Goal: Task Accomplishment & Management: Manage account settings

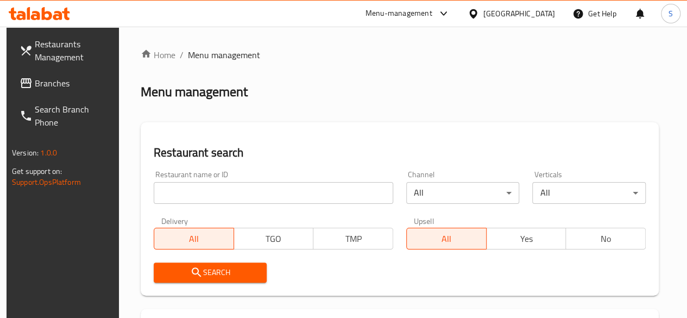
click at [205, 195] on input "search" at bounding box center [273, 193] width 239 height 22
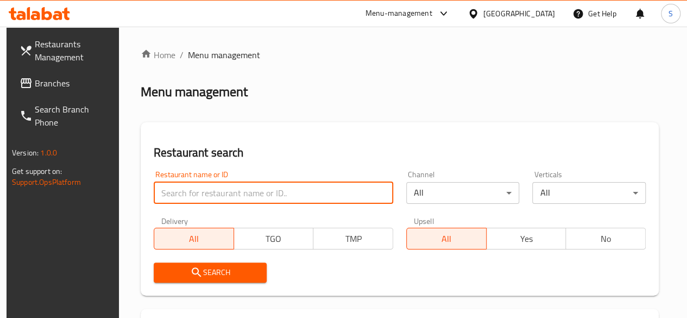
click at [205, 195] on input "search" at bounding box center [273, 193] width 239 height 22
type input "asdekaa"
click button "Search" at bounding box center [210, 272] width 113 height 20
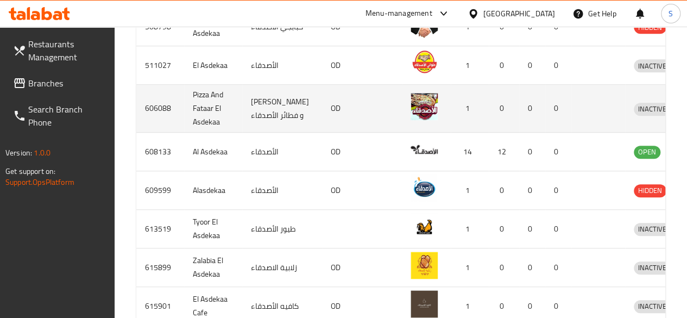
scroll to position [434, 0]
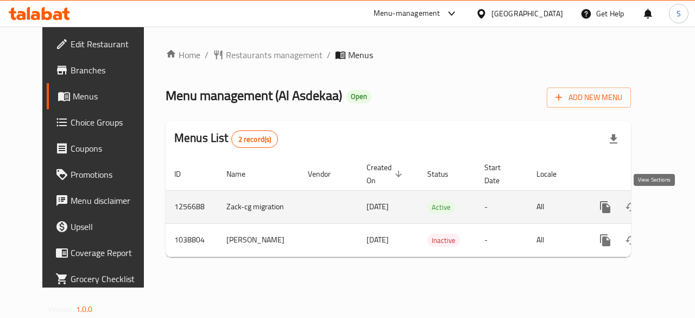
click at [677, 205] on icon "enhanced table" at bounding box center [683, 206] width 13 height 13
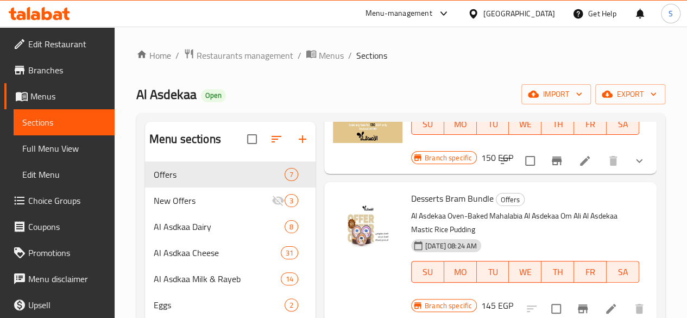
scroll to position [163, 0]
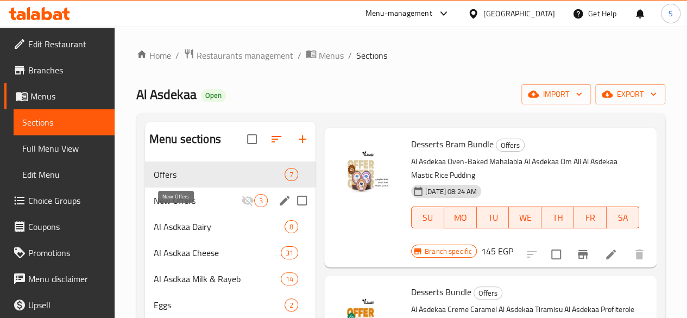
click at [178, 207] on span "New Offers" at bounding box center [197, 200] width 87 height 13
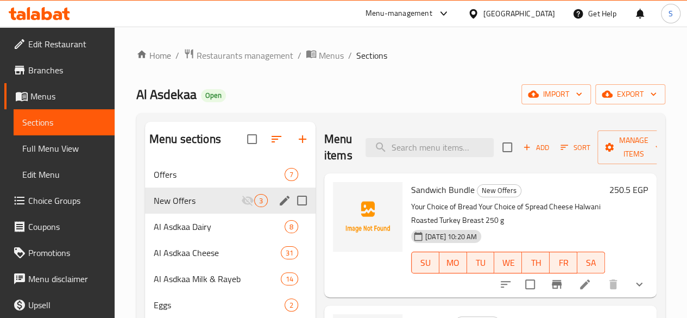
click at [280, 205] on icon "edit" at bounding box center [285, 200] width 10 height 10
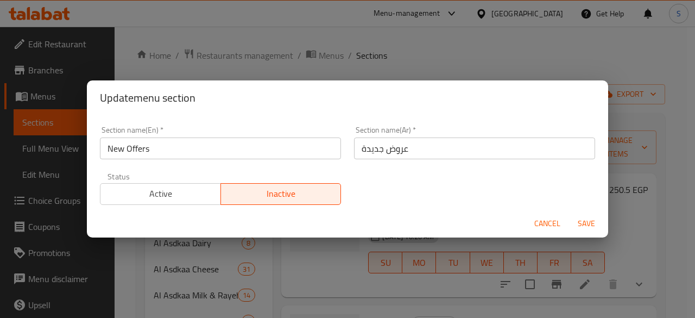
click at [191, 198] on span "Active" at bounding box center [161, 194] width 112 height 16
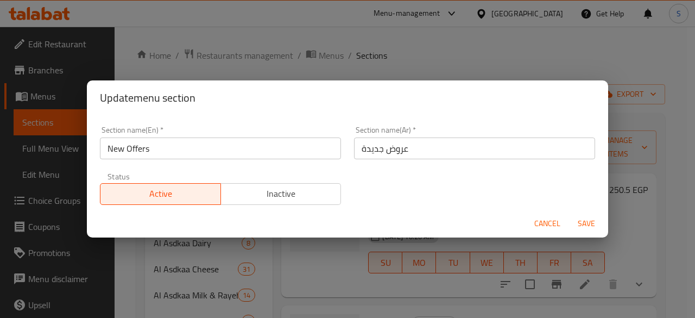
click at [580, 218] on span "Save" at bounding box center [586, 224] width 26 height 14
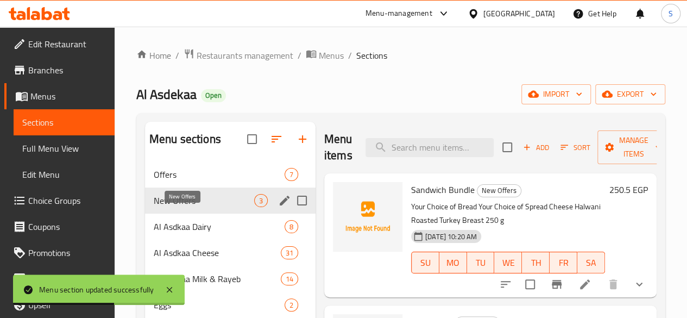
click at [164, 207] on span "New Offers" at bounding box center [204, 200] width 100 height 13
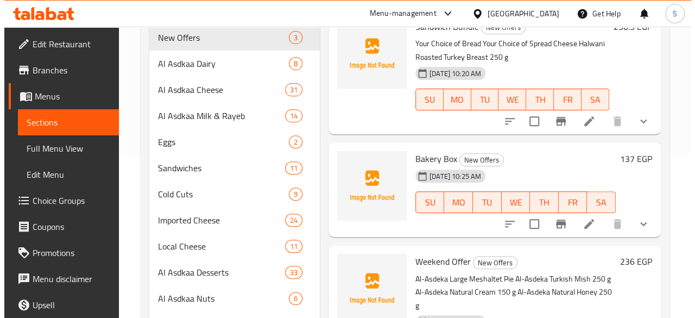
scroll to position [109, 0]
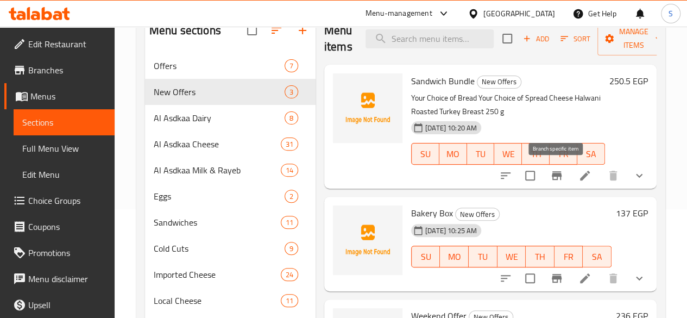
click at [556, 173] on icon "Branch-specific-item" at bounding box center [556, 175] width 13 height 13
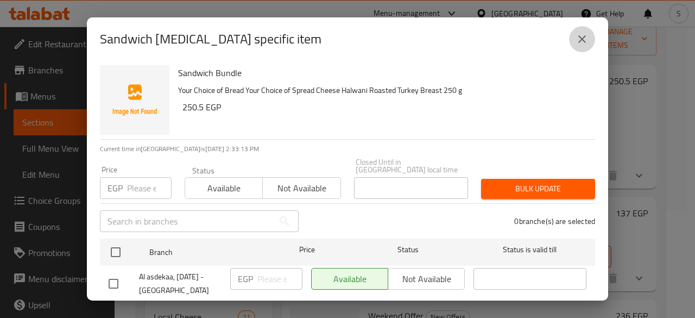
click at [578, 40] on icon "close" at bounding box center [581, 39] width 13 height 13
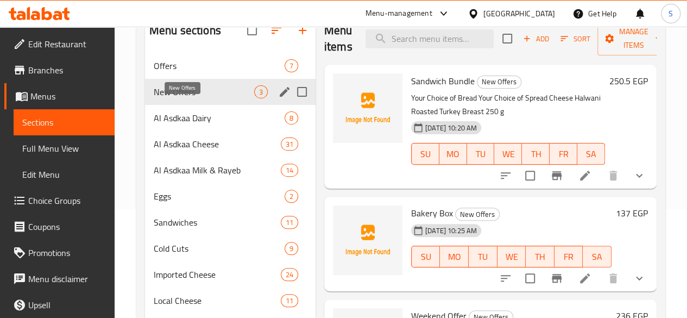
click at [182, 98] on span "New Offers" at bounding box center [204, 91] width 100 height 13
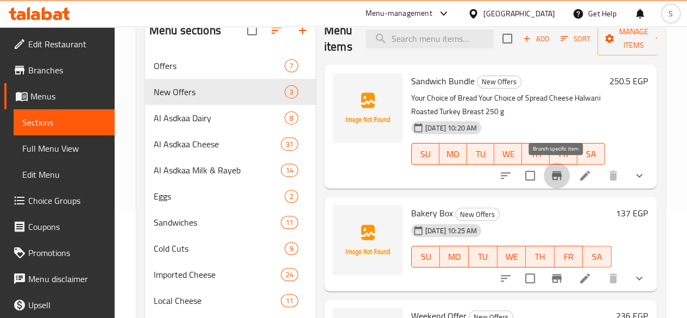
click at [559, 175] on icon "Branch-specific-item" at bounding box center [557, 175] width 10 height 9
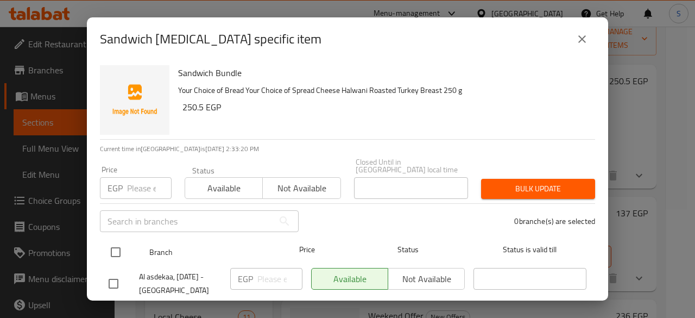
click at [116, 244] on input "checkbox" at bounding box center [115, 251] width 23 height 23
checkbox input "true"
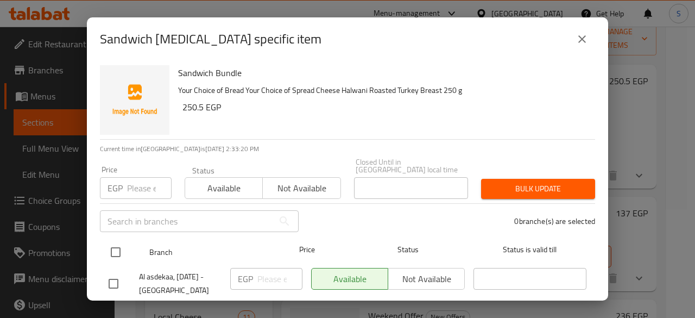
checkbox input "true"
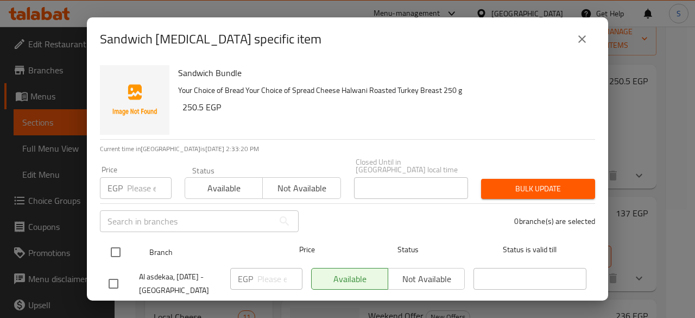
checkbox input "true"
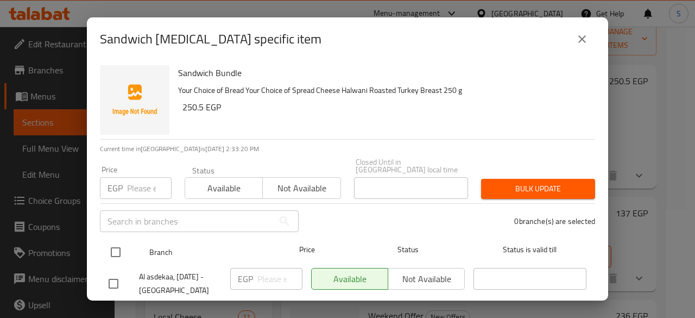
checkbox input "true"
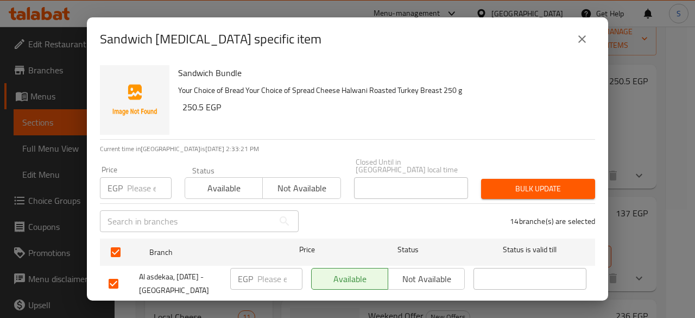
click at [291, 180] on span "Not available" at bounding box center [301, 188] width 69 height 16
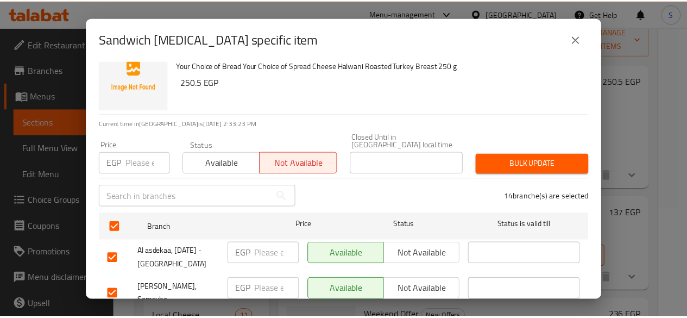
scroll to position [0, 0]
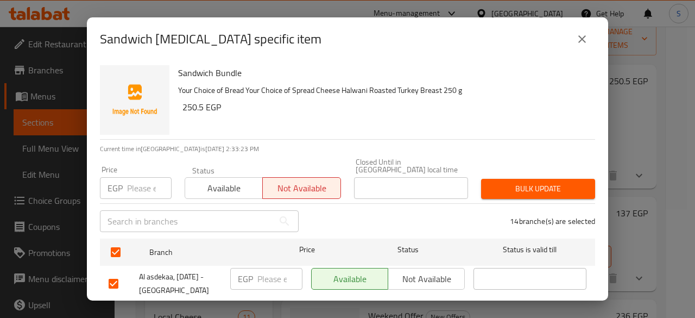
click at [523, 184] on span "Bulk update" at bounding box center [538, 189] width 97 height 14
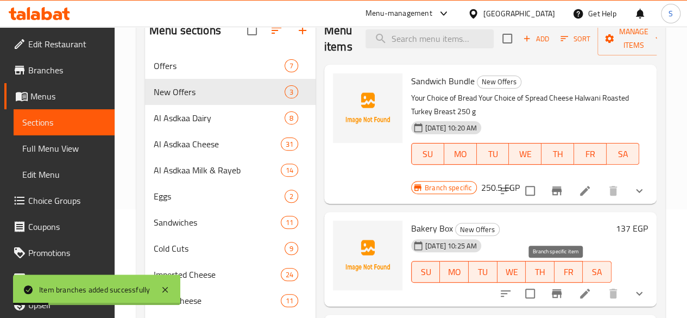
click at [558, 289] on icon "Branch-specific-item" at bounding box center [557, 293] width 10 height 9
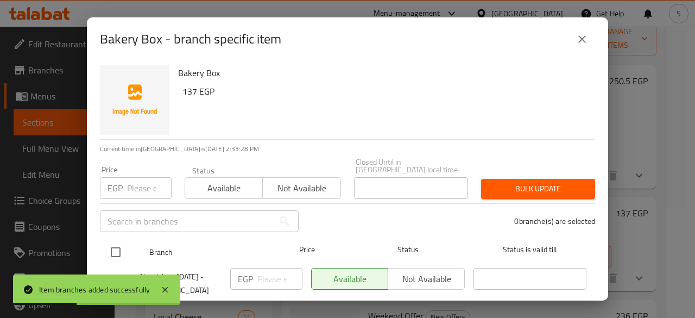
click at [117, 240] on input "checkbox" at bounding box center [115, 251] width 23 height 23
checkbox input "true"
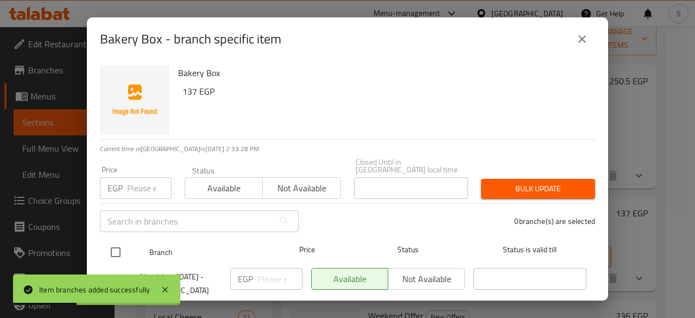
checkbox input "true"
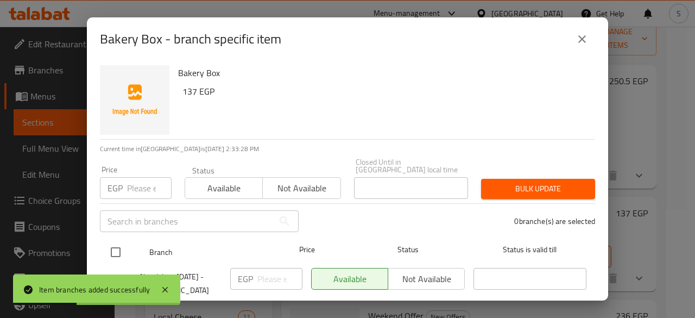
checkbox input "true"
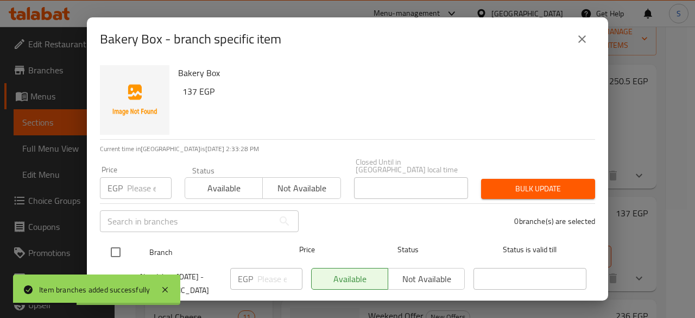
checkbox input "true"
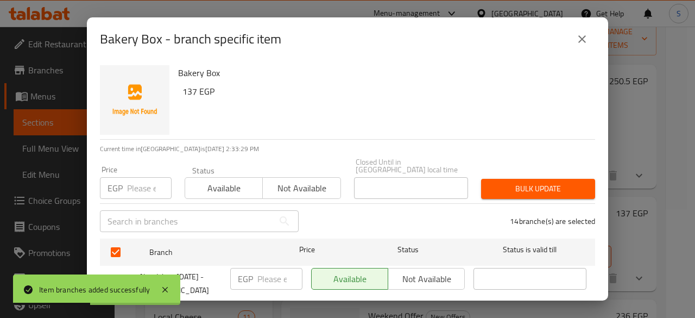
click at [318, 180] on span "Not available" at bounding box center [301, 188] width 69 height 16
click at [529, 182] on span "Bulk update" at bounding box center [538, 189] width 97 height 14
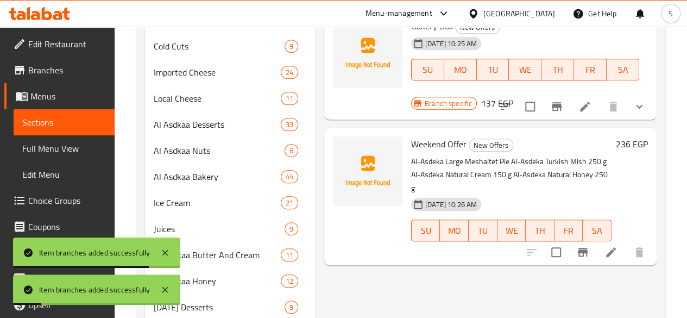
scroll to position [380, 0]
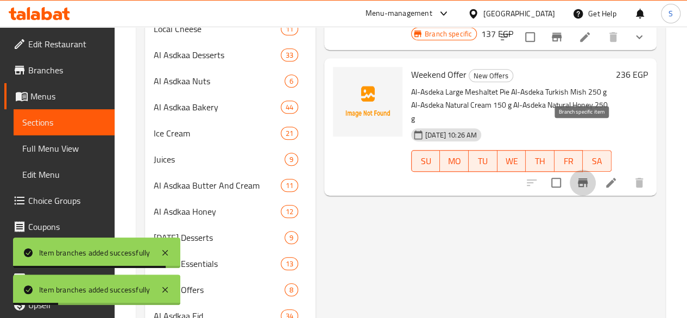
click at [580, 178] on icon "Branch-specific-item" at bounding box center [583, 182] width 10 height 9
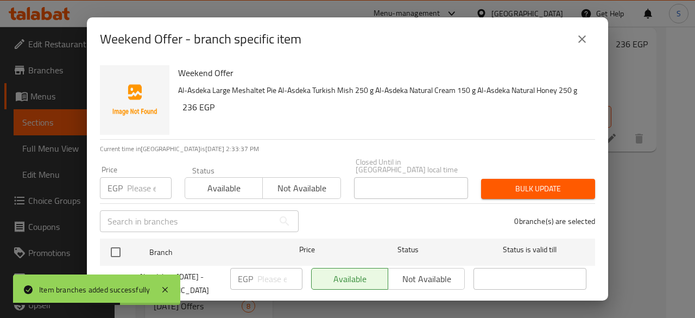
click at [287, 181] on span "Not available" at bounding box center [301, 188] width 69 height 16
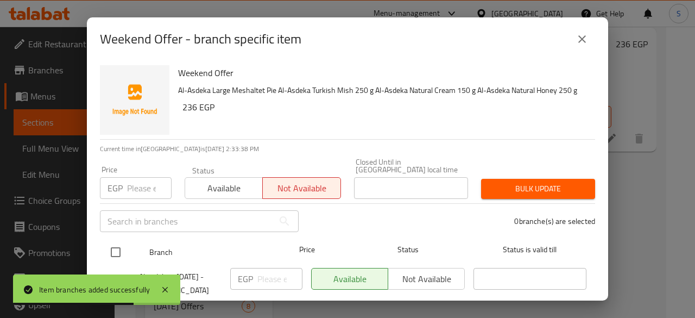
click at [121, 240] on input "checkbox" at bounding box center [115, 251] width 23 height 23
checkbox input "true"
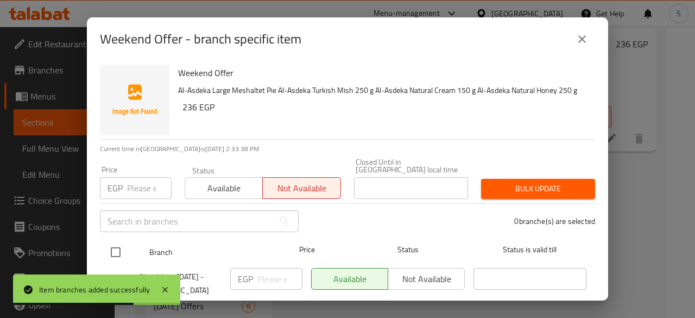
checkbox input "true"
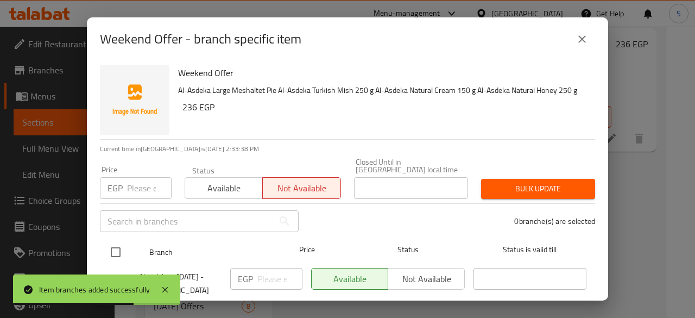
checkbox input "true"
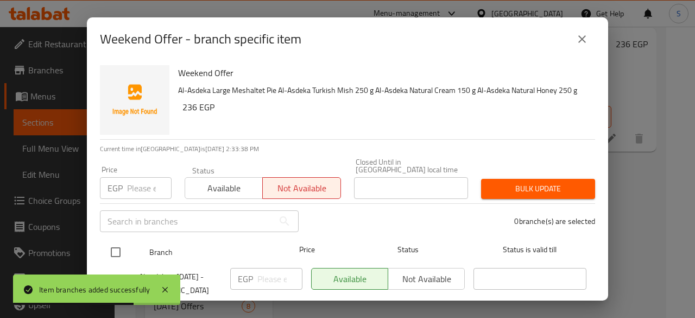
checkbox input "true"
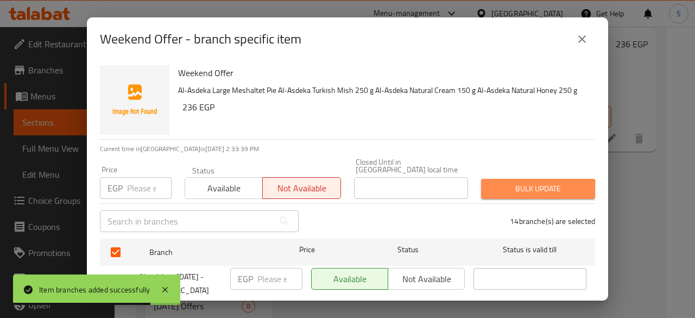
click at [523, 191] on button "Bulk update" at bounding box center [538, 189] width 114 height 20
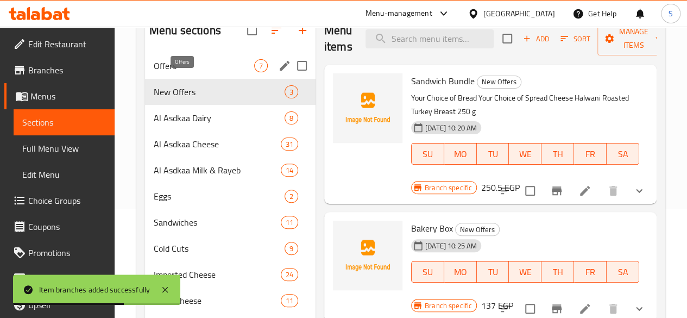
scroll to position [0, 0]
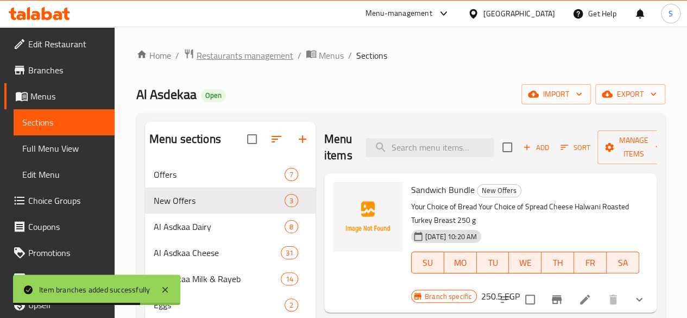
click at [257, 59] on span "Restaurants management" at bounding box center [245, 55] width 97 height 13
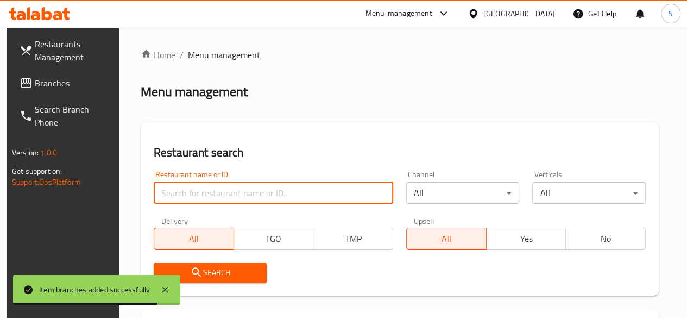
click at [210, 186] on input "search" at bounding box center [273, 193] width 239 height 22
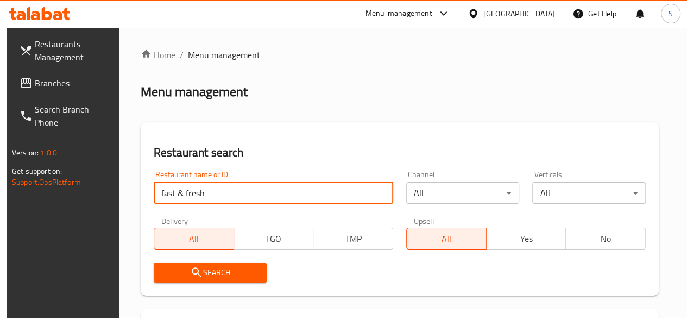
type input "fast & fresh"
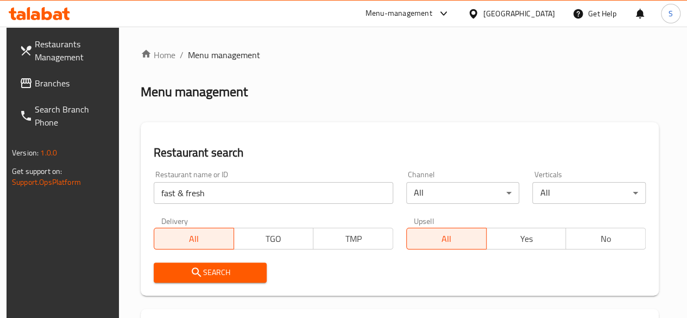
click at [190, 271] on icon "submit" at bounding box center [196, 271] width 13 height 13
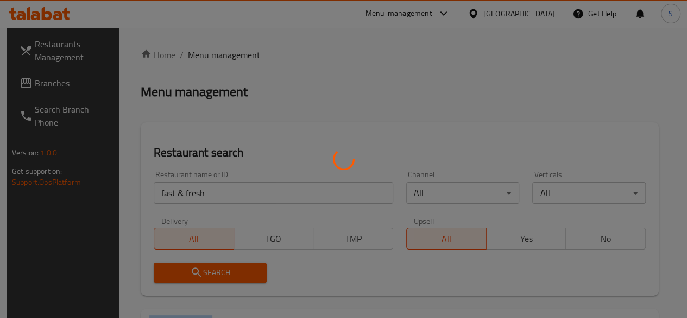
click at [190, 271] on div at bounding box center [343, 159] width 687 height 318
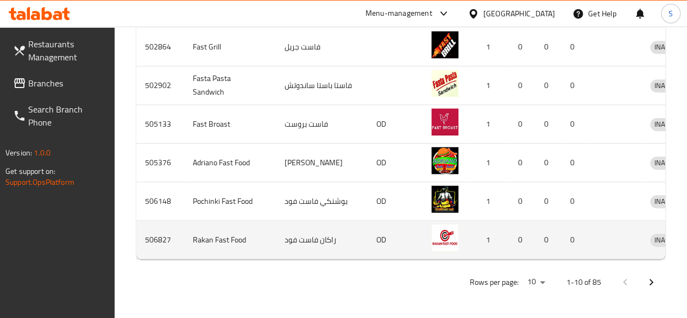
scroll to position [575, 0]
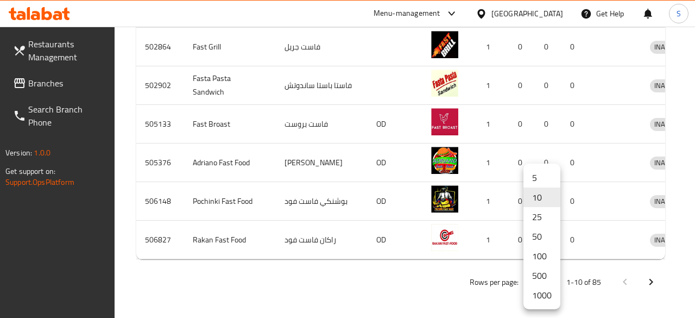
click at [535, 282] on li "500" at bounding box center [541, 275] width 37 height 20
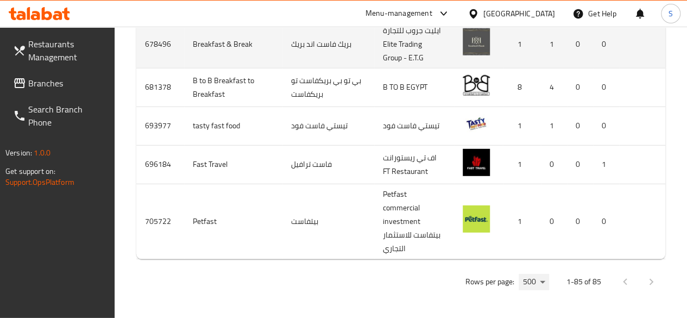
scroll to position [3765, 0]
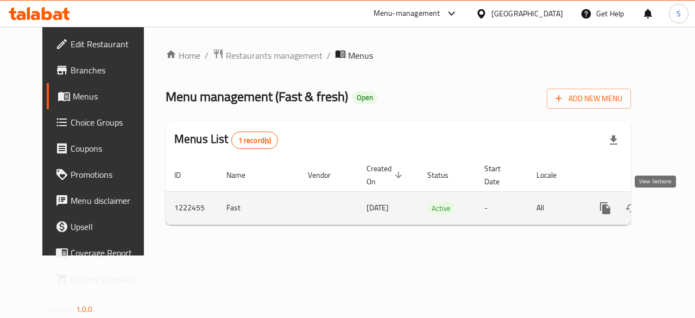
click at [677, 207] on icon "enhanced table" at bounding box center [683, 207] width 13 height 13
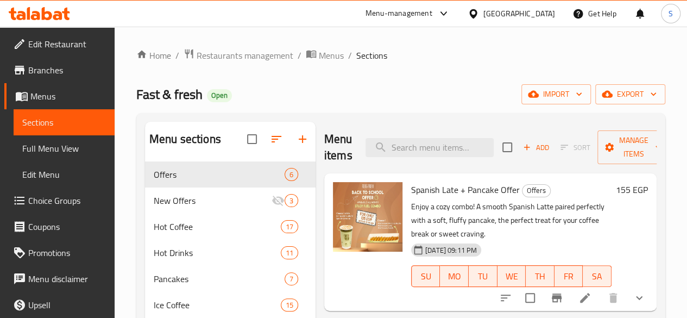
click at [224, 207] on span "New Offers" at bounding box center [213, 200] width 118 height 13
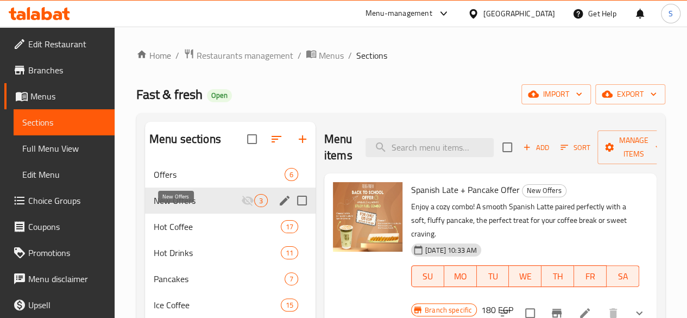
click at [183, 207] on span "New Offers" at bounding box center [197, 200] width 87 height 13
click at [278, 207] on icon "edit" at bounding box center [284, 200] width 13 height 13
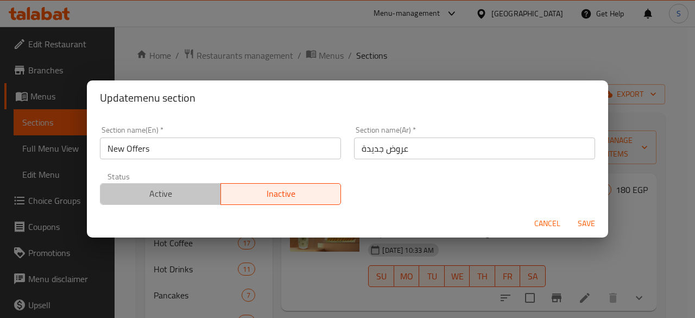
drag, startPoint x: 179, startPoint y: 198, endPoint x: 200, endPoint y: 208, distance: 22.8
click at [180, 197] on span "Active" at bounding box center [161, 194] width 112 height 16
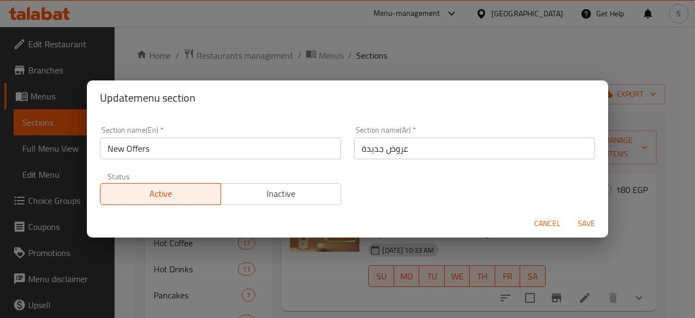
click at [593, 221] on span "Save" at bounding box center [586, 224] width 26 height 14
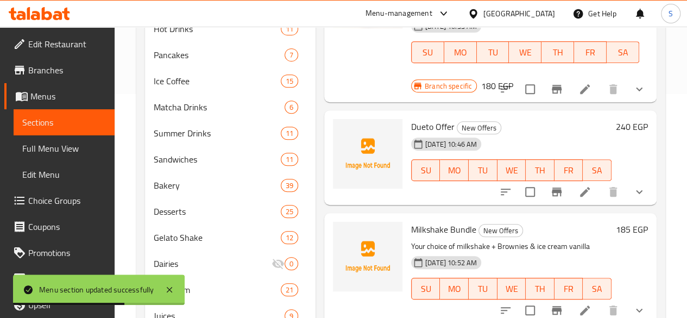
scroll to position [217, 0]
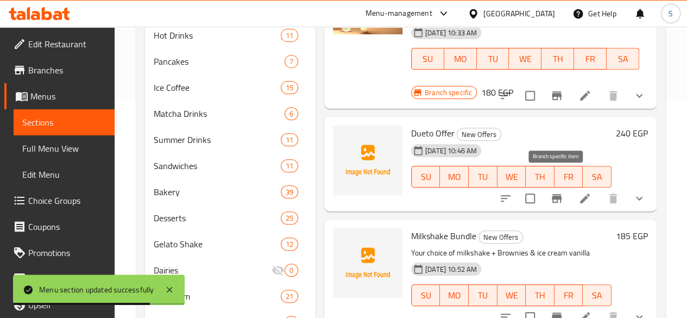
click at [559, 194] on icon "Branch-specific-item" at bounding box center [557, 198] width 10 height 9
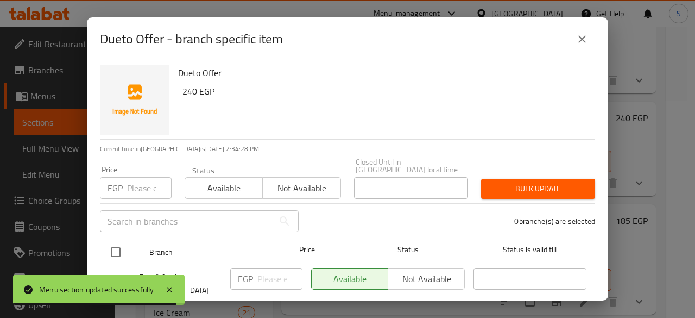
click at [116, 244] on input "checkbox" at bounding box center [115, 251] width 23 height 23
checkbox input "true"
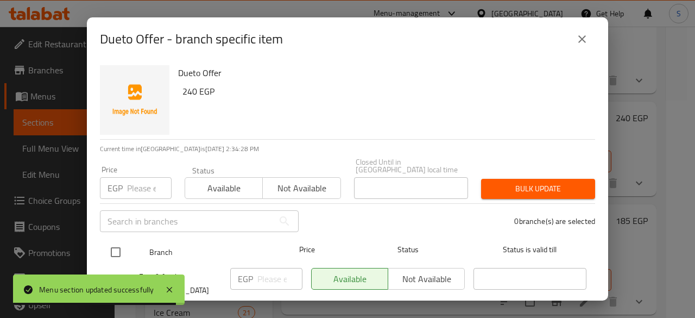
checkbox input "true"
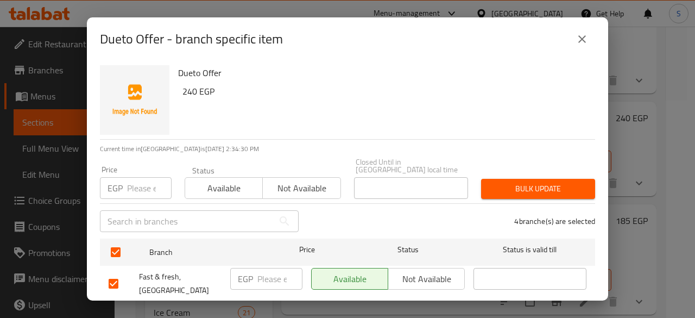
click at [297, 183] on span "Not available" at bounding box center [301, 188] width 69 height 16
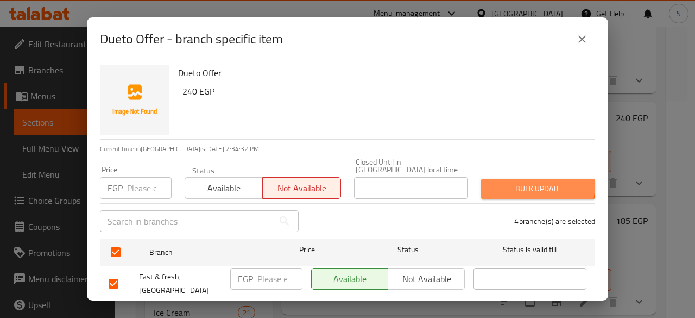
click at [507, 182] on span "Bulk update" at bounding box center [538, 189] width 97 height 14
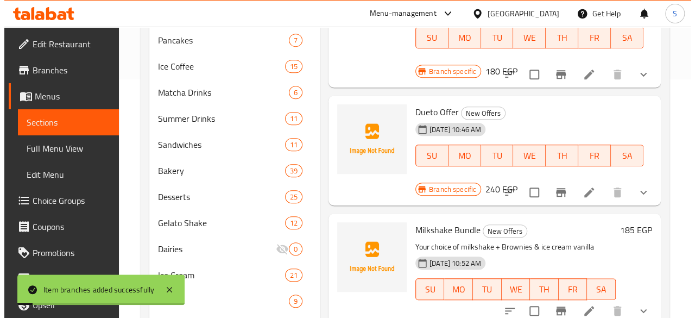
scroll to position [271, 0]
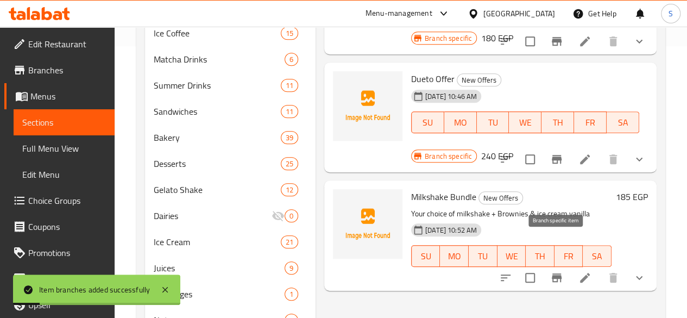
click at [559, 271] on icon "Branch-specific-item" at bounding box center [556, 277] width 13 height 13
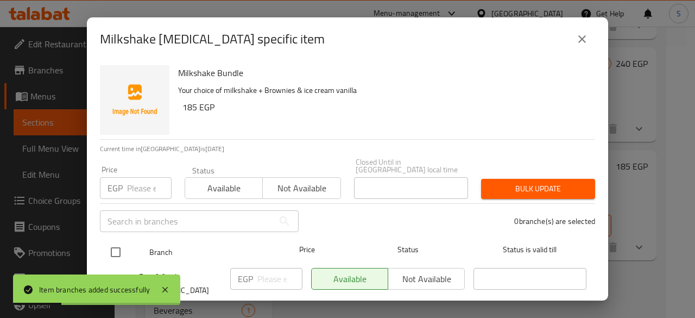
drag, startPoint x: 116, startPoint y: 242, endPoint x: 132, endPoint y: 239, distance: 16.4
click at [118, 242] on input "checkbox" at bounding box center [115, 251] width 23 height 23
checkbox input "true"
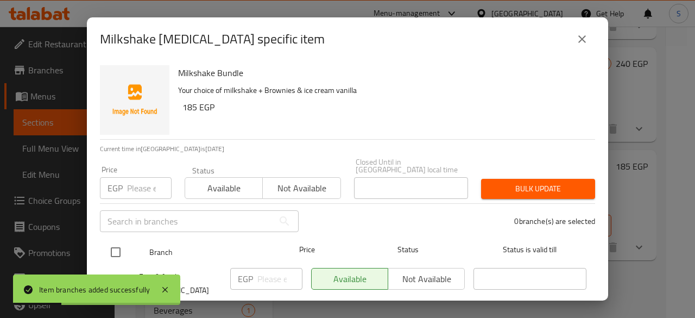
checkbox input "true"
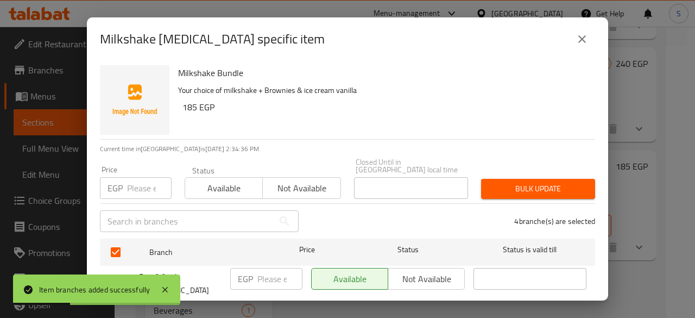
click at [305, 180] on span "Not available" at bounding box center [301, 188] width 69 height 16
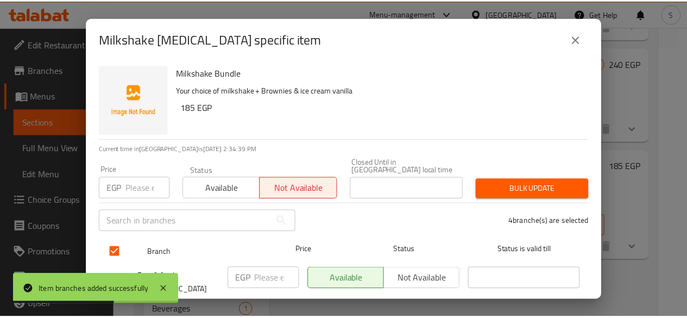
scroll to position [103, 0]
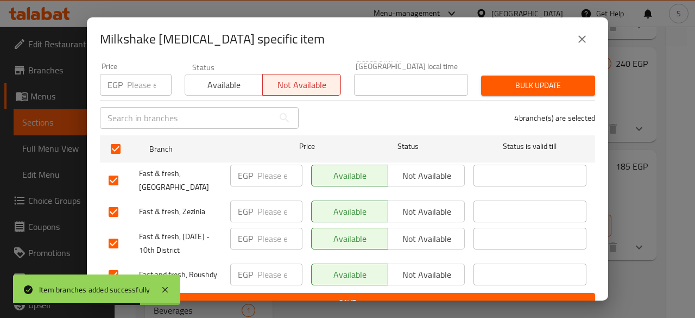
click at [557, 85] on button "Bulk update" at bounding box center [538, 85] width 114 height 20
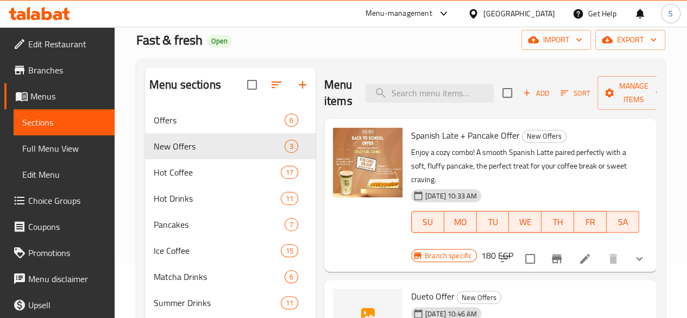
scroll to position [54, 0]
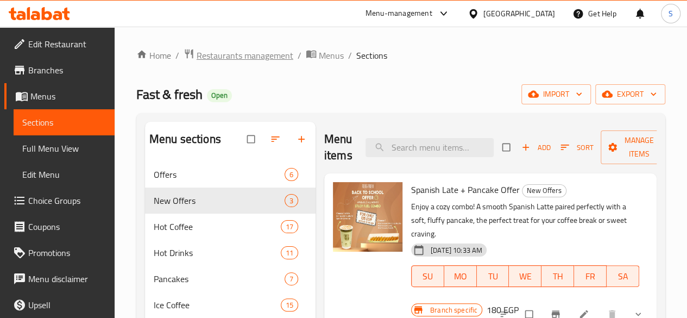
click at [242, 60] on span "Restaurants management" at bounding box center [245, 55] width 97 height 13
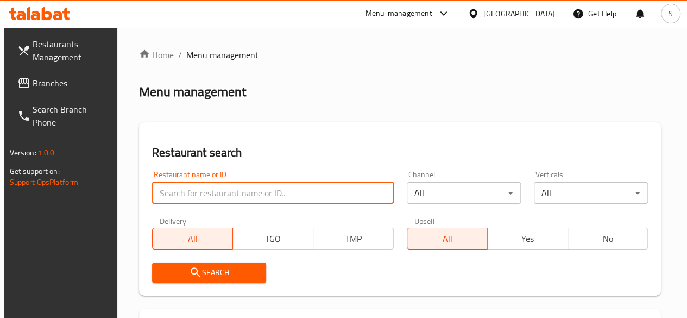
click at [195, 194] on input "search" at bounding box center [273, 193] width 242 height 22
type input "ش"
type input "asdekaa"
click button "Search" at bounding box center [209, 272] width 114 height 20
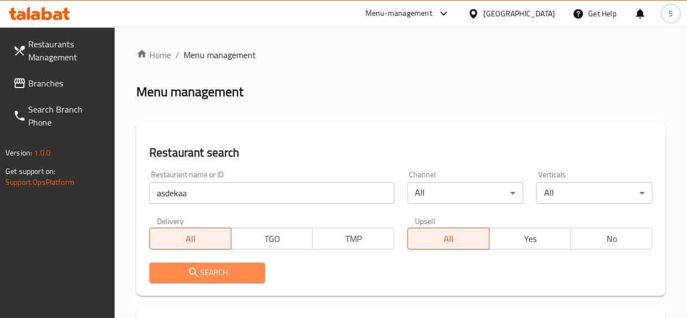
click at [224, 278] on span "Search" at bounding box center [207, 272] width 99 height 14
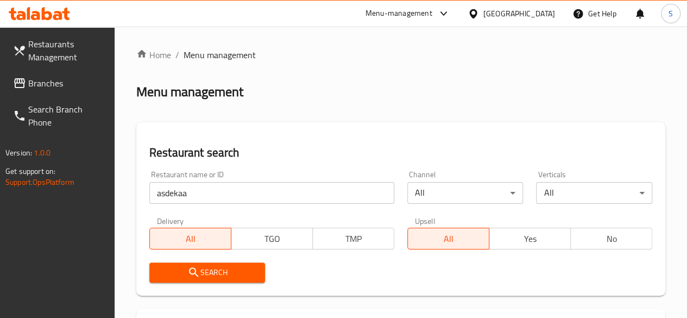
click at [224, 278] on span "Search" at bounding box center [207, 272] width 99 height 14
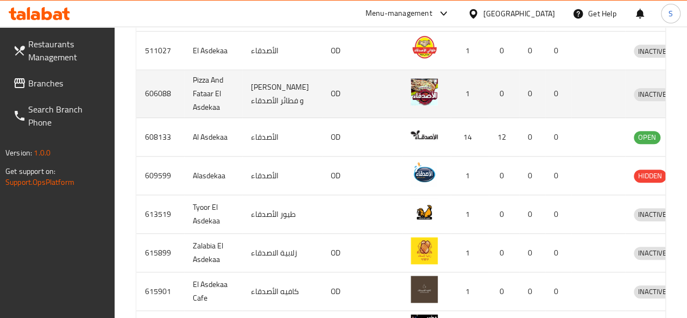
scroll to position [380, 0]
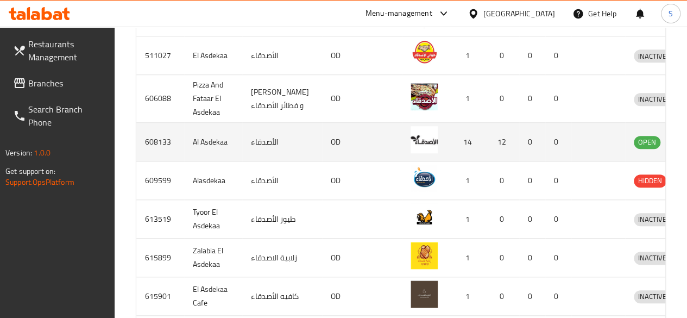
click at [693, 140] on icon "enhanced table" at bounding box center [699, 142] width 12 height 9
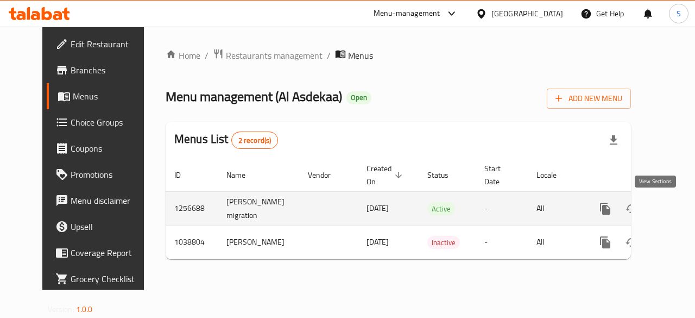
click at [679, 208] on icon "enhanced table" at bounding box center [684, 209] width 10 height 10
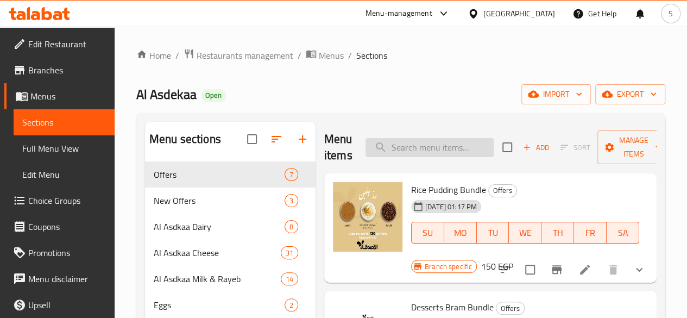
click at [387, 144] on input "search" at bounding box center [429, 147] width 128 height 19
